Goal: Complete application form

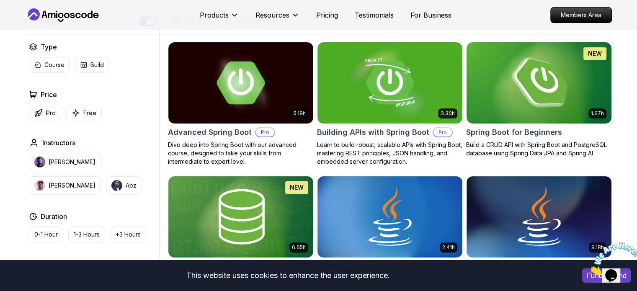
click at [533, 81] on img at bounding box center [539, 82] width 152 height 85
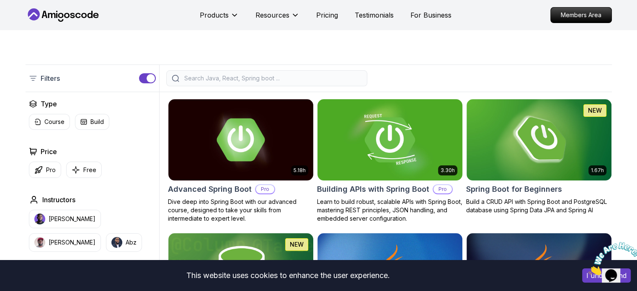
scroll to position [209, 0]
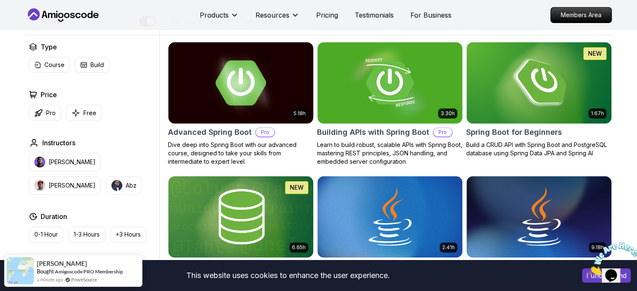
click at [239, 82] on img at bounding box center [241, 82] width 152 height 85
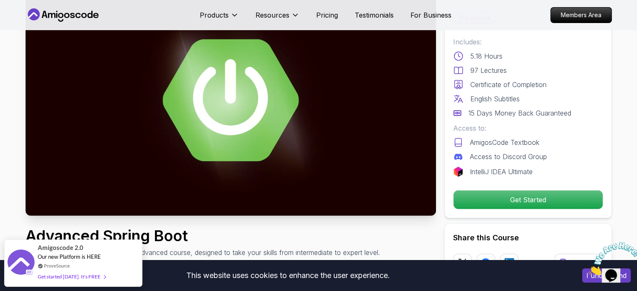
scroll to position [84, 0]
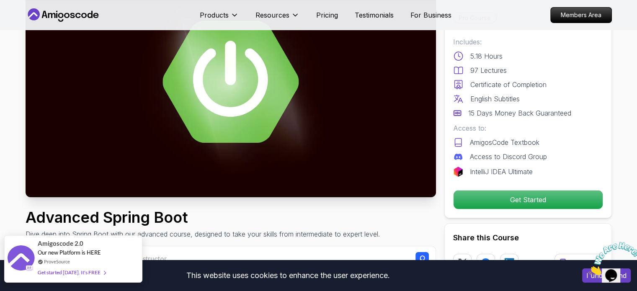
click at [60, 246] on span "Amigoscode 2.0" at bounding box center [61, 244] width 46 height 10
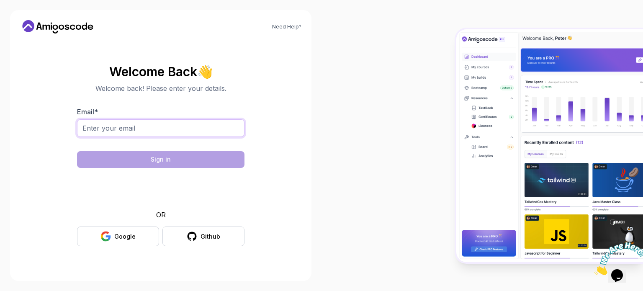
click at [108, 127] on input "Email *" at bounding box center [160, 128] width 167 height 18
type input "[DOMAIN_NAME][EMAIL_ADDRESS][DOMAIN_NAME]"
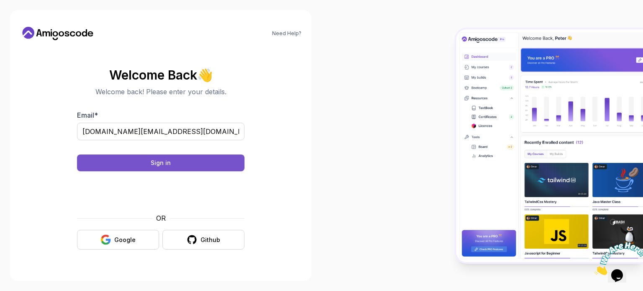
click at [176, 164] on button "Sign in" at bounding box center [160, 162] width 167 height 17
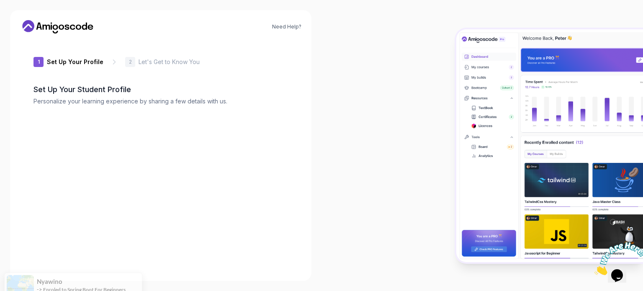
type input "silentotter9d885"
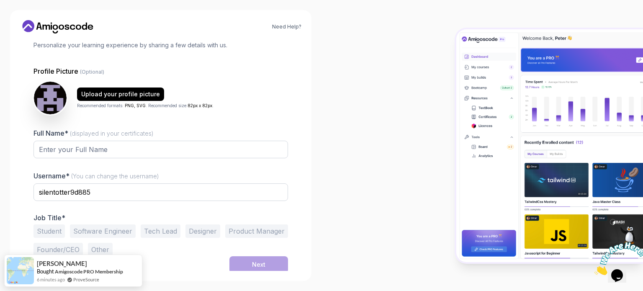
scroll to position [58, 0]
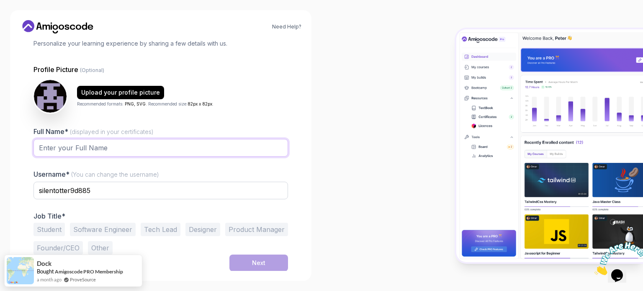
click at [99, 146] on input "Full Name* (displayed in your certificates)" at bounding box center [160, 148] width 255 height 18
type input "djamal raiah"
click at [22, 189] on div "1 Set Up Your Profile 1 Set Up Your Profile 2 Let's Get to Know You Set Up Your…" at bounding box center [160, 97] width 281 height 231
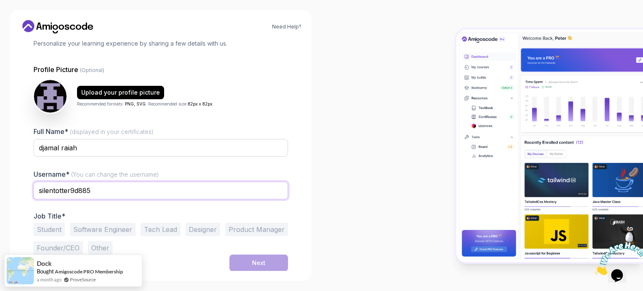
click at [90, 193] on input "silentotter9d885" at bounding box center [160, 191] width 255 height 18
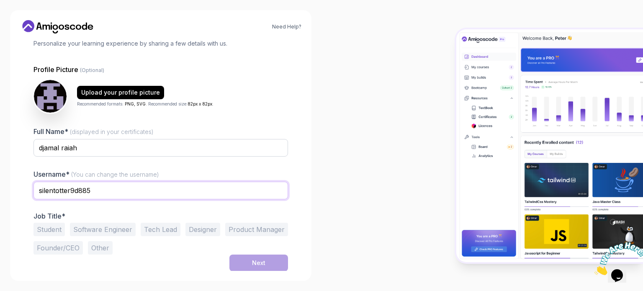
drag, startPoint x: 46, startPoint y: 190, endPoint x: 23, endPoint y: 190, distance: 23.0
click at [23, 190] on div "1 Set Up Your Profile 1 Set Up Your Profile 2 Let's Get to Know You Set Up Your…" at bounding box center [160, 97] width 281 height 231
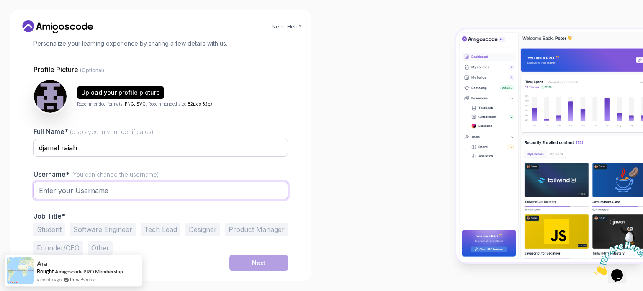
click at [57, 190] on input "text" at bounding box center [160, 191] width 255 height 18
drag, startPoint x: 56, startPoint y: 188, endPoint x: 59, endPoint y: 196, distance: 7.7
click at [56, 188] on input "djamel.raiah" at bounding box center [160, 191] width 255 height 18
type input "djamal.raiah"
drag, startPoint x: 9, startPoint y: 200, endPoint x: 16, endPoint y: 199, distance: 7.2
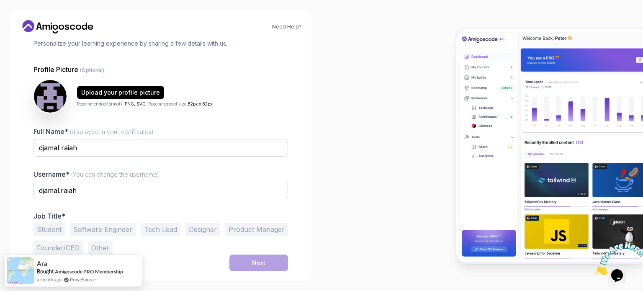
click at [10, 200] on div "Need Help? 1 Set Up Your Profile 1 Set Up Your Profile 2 Let's Get to Know You …" at bounding box center [161, 145] width 322 height 291
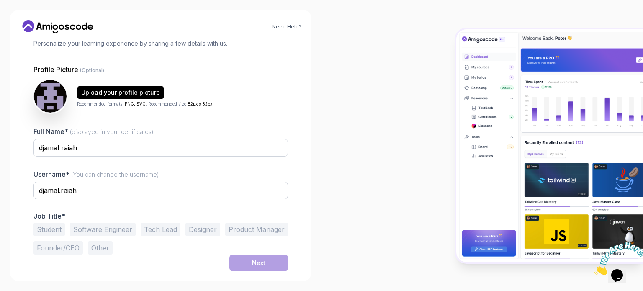
click at [118, 229] on button "Software Engineer" at bounding box center [103, 229] width 66 height 13
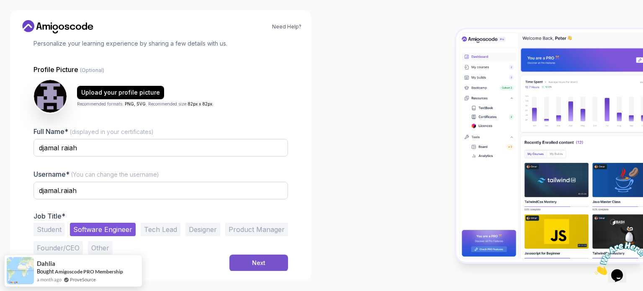
click at [249, 264] on button "Next" at bounding box center [258, 263] width 59 height 17
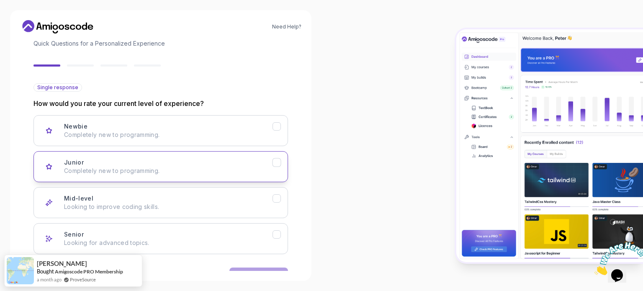
click at [98, 162] on div "Junior Completely new to programming." at bounding box center [168, 166] width 208 height 17
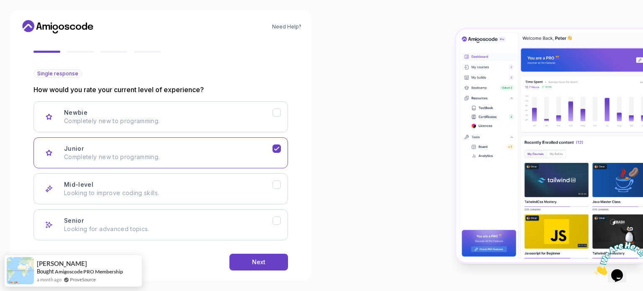
scroll to position [84, 0]
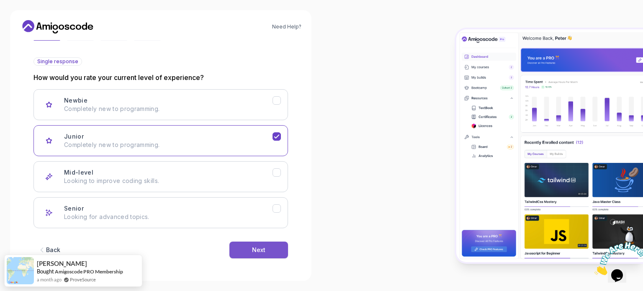
click at [259, 247] on div "Next" at bounding box center [258, 250] width 13 height 8
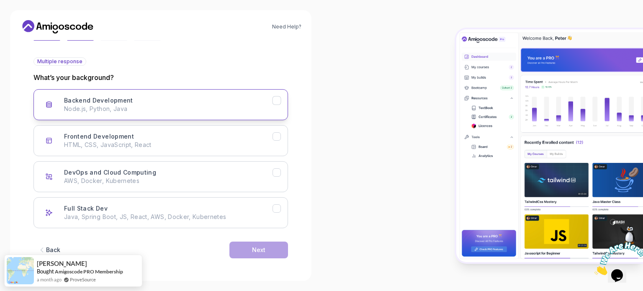
click at [109, 101] on h3 "Backend Development" at bounding box center [98, 100] width 69 height 8
click at [244, 249] on button "Next" at bounding box center [258, 250] width 59 height 17
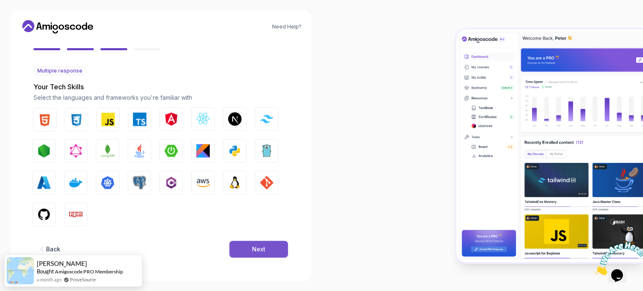
scroll to position [74, 0]
